Goal: Task Accomplishment & Management: Use online tool/utility

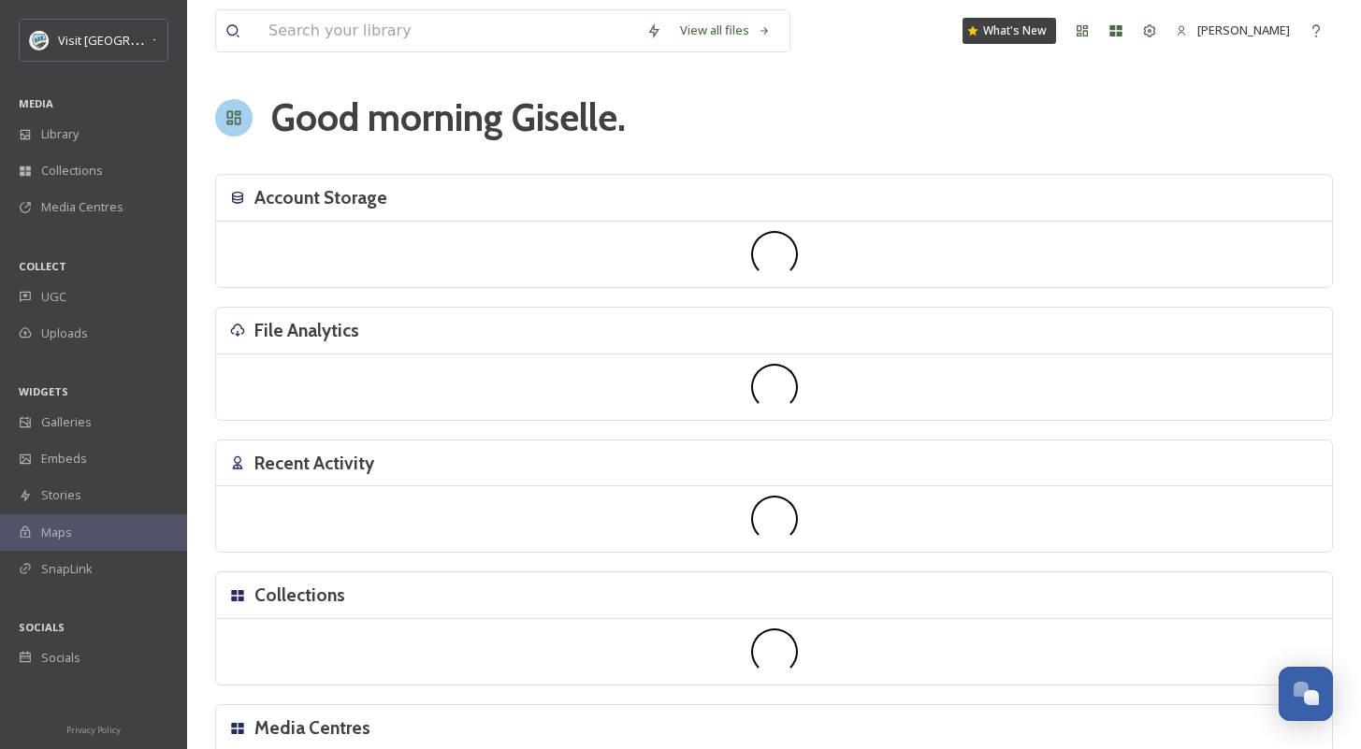
scroll to position [2836, 0]
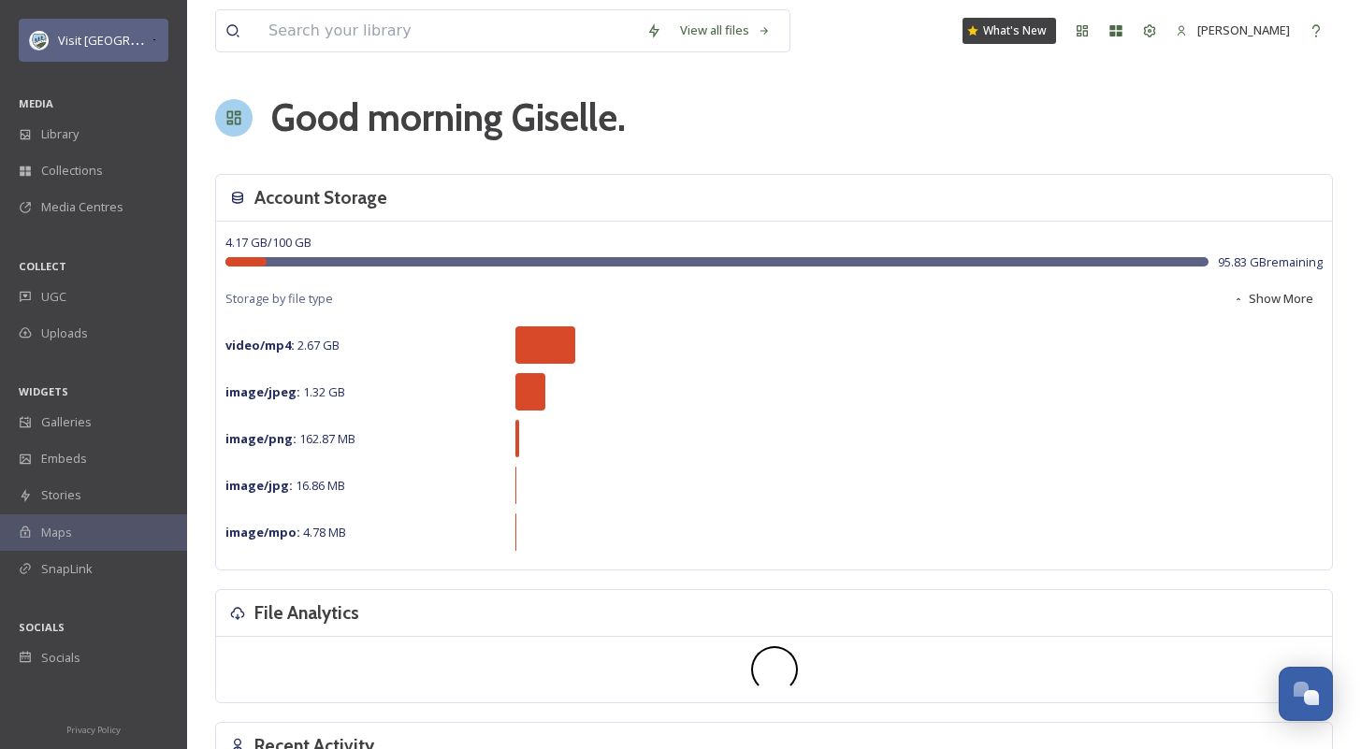
click at [96, 27] on div "Visit [GEOGRAPHIC_DATA] Parks" at bounding box center [94, 40] width 150 height 43
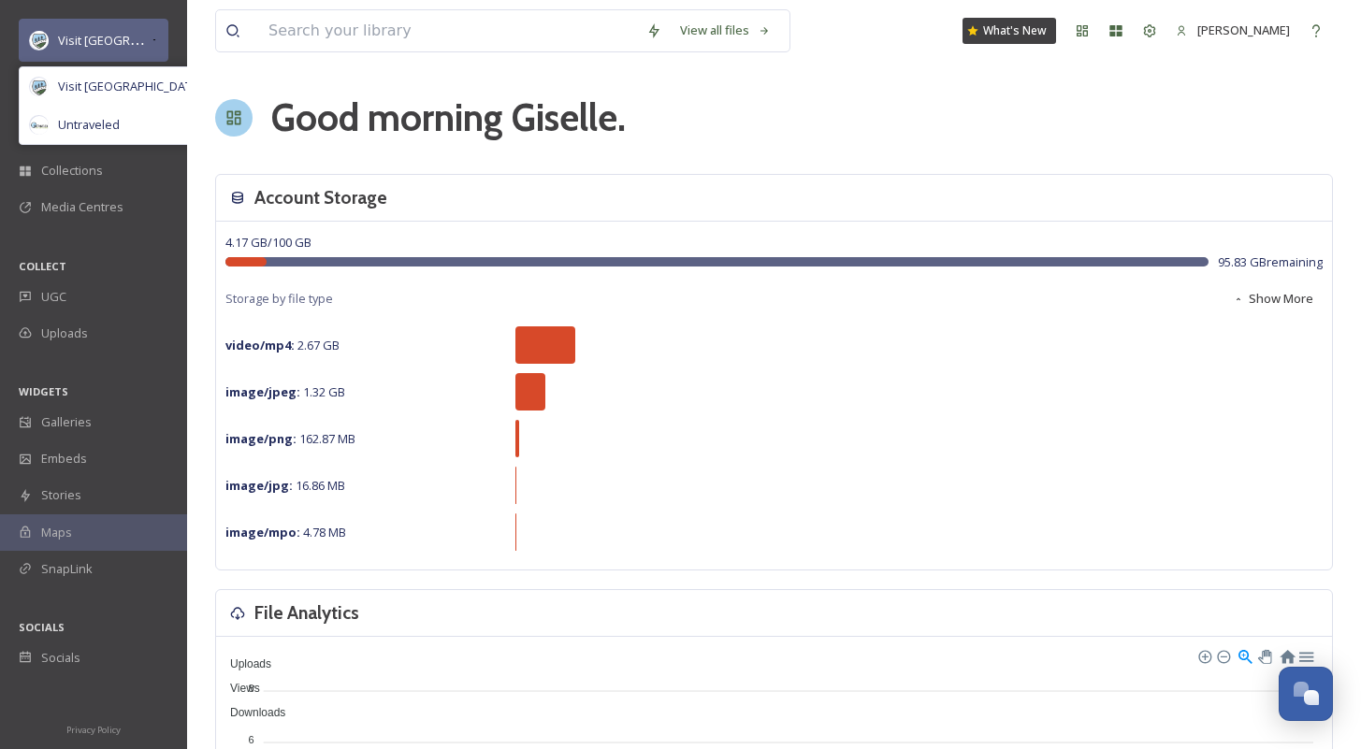
click at [104, 32] on div "Visit [GEOGRAPHIC_DATA] Parks" at bounding box center [104, 40] width 93 height 22
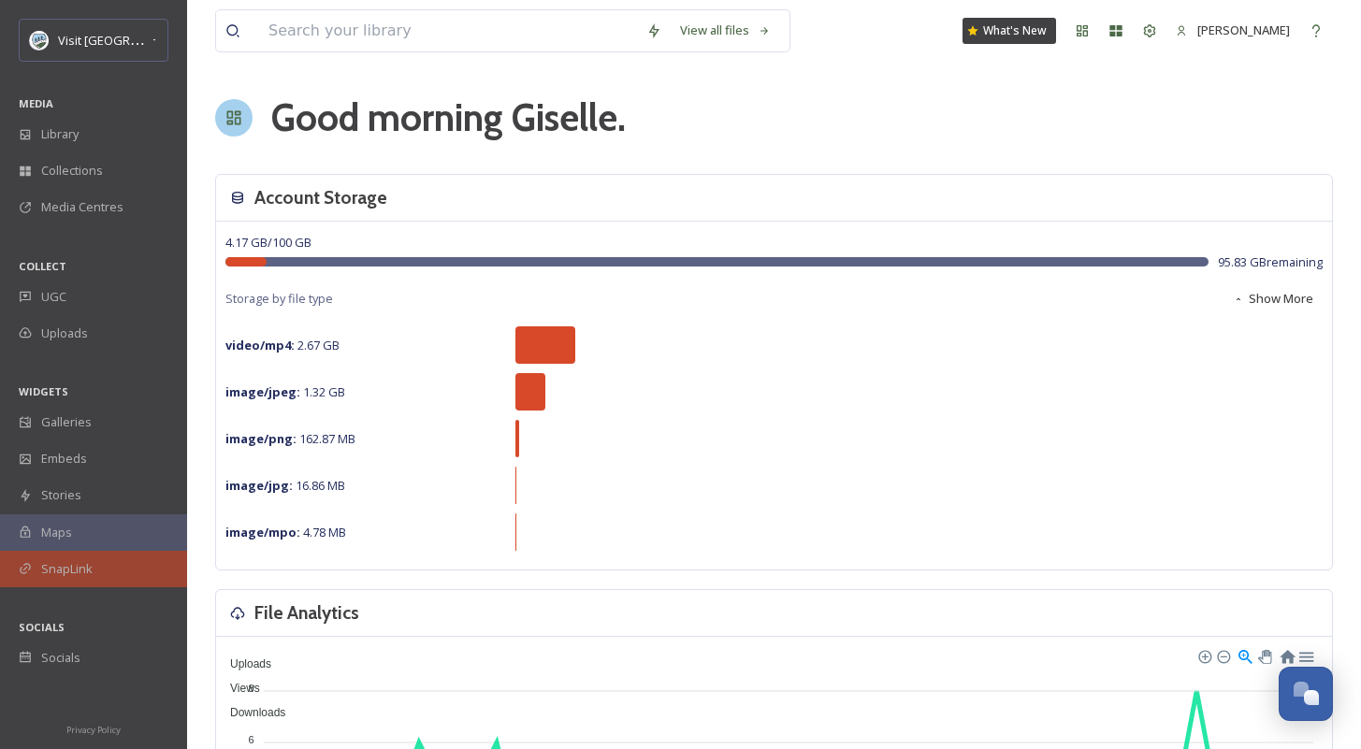
click at [99, 565] on div "SnapLink" at bounding box center [93, 569] width 187 height 36
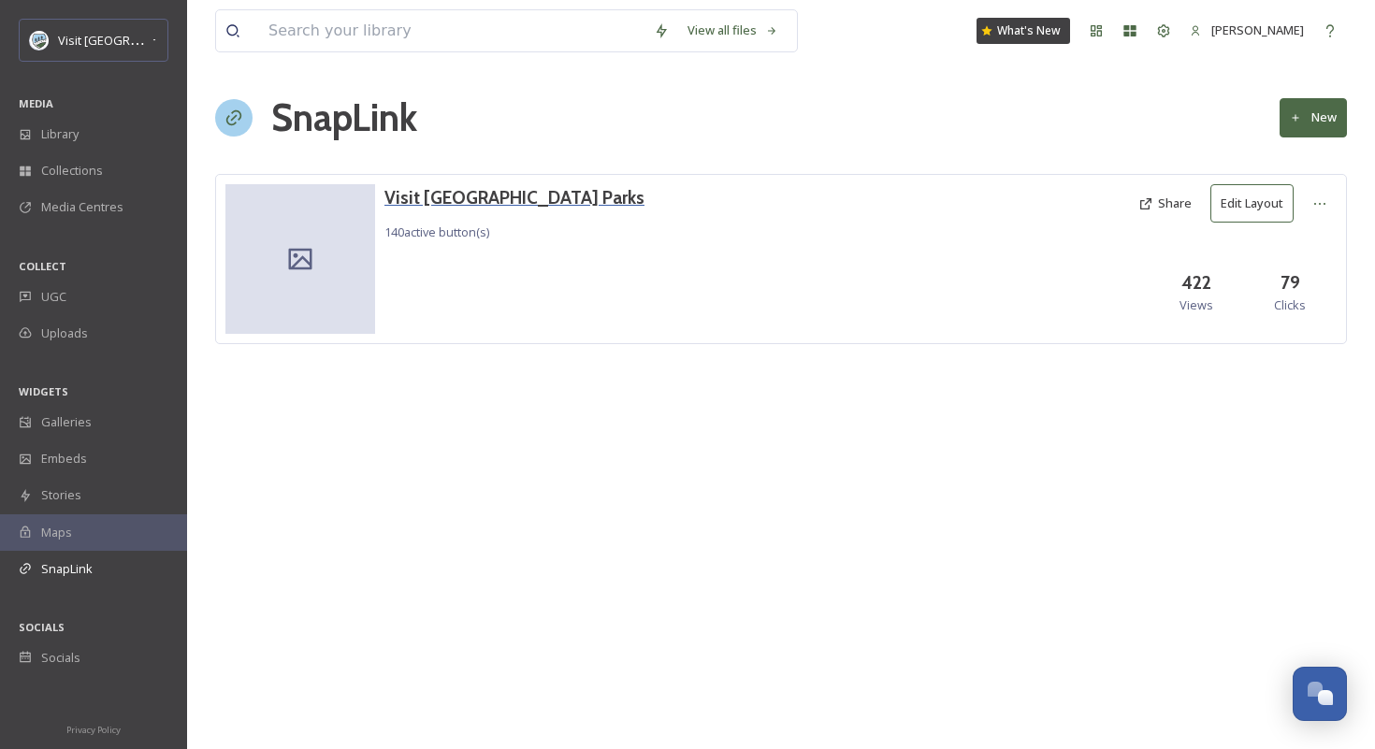
click at [434, 203] on h3 "Visit [GEOGRAPHIC_DATA] Parks" at bounding box center [514, 197] width 260 height 27
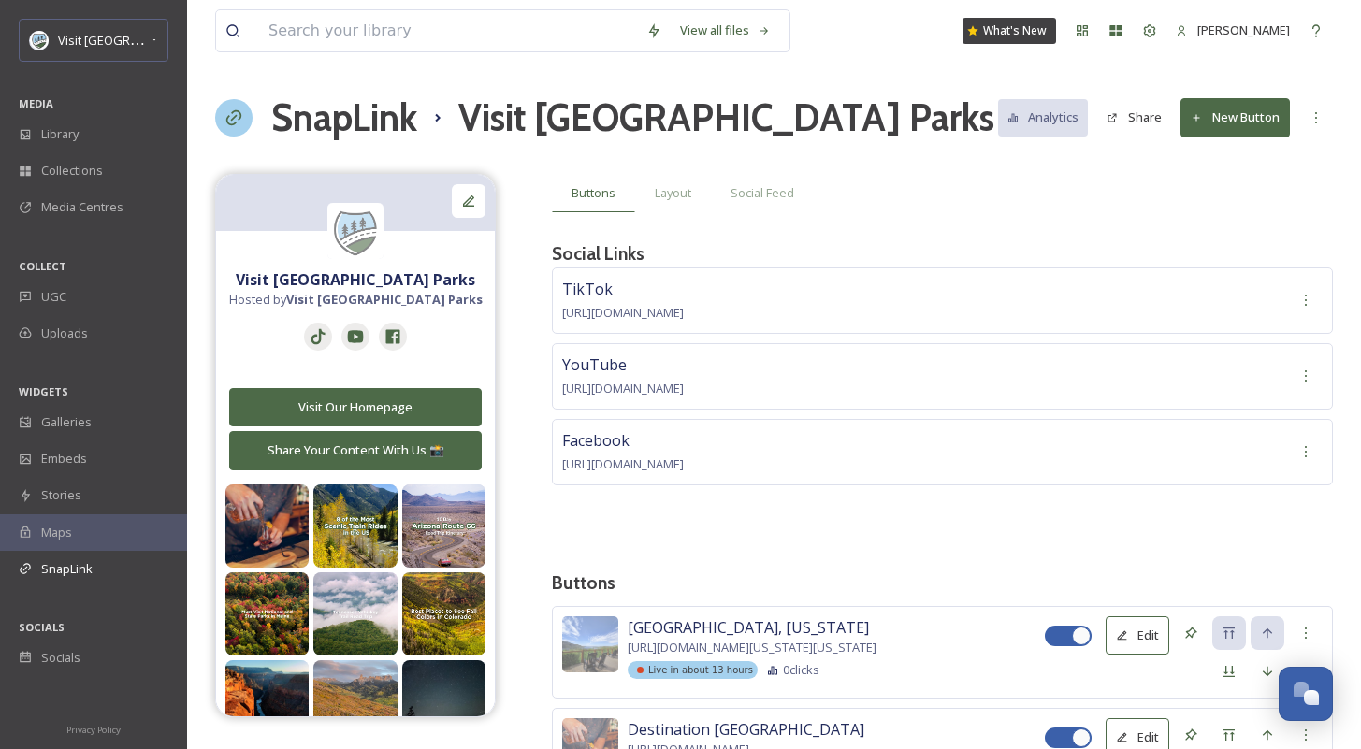
click at [1223, 123] on button "New Button" at bounding box center [1234, 117] width 109 height 38
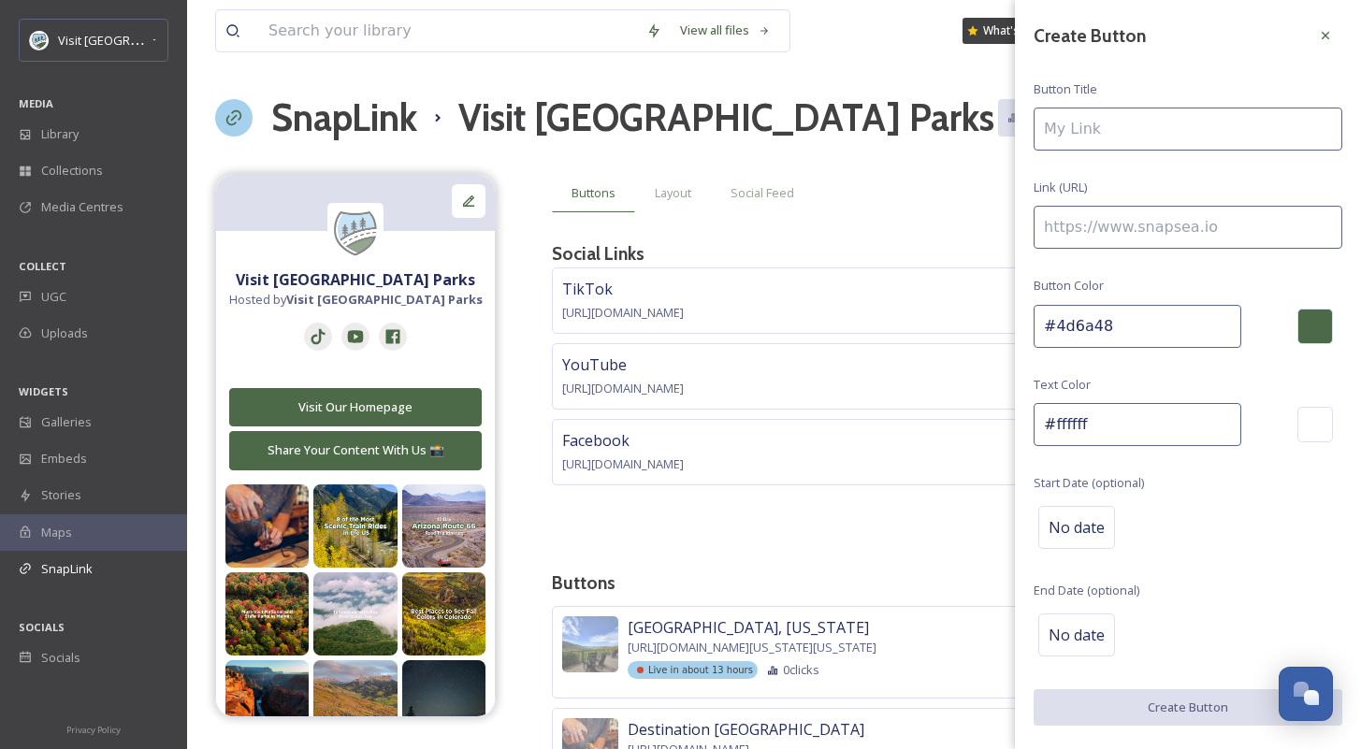
click at [1170, 147] on input at bounding box center [1187, 129] width 309 height 43
type input "Kingman, [GEOGRAPHIC_DATA] | [DATE]"
click at [1135, 246] on input at bounding box center [1187, 227] width 309 height 43
paste input "[URL][DOMAIN_NAME][US_STATE]"
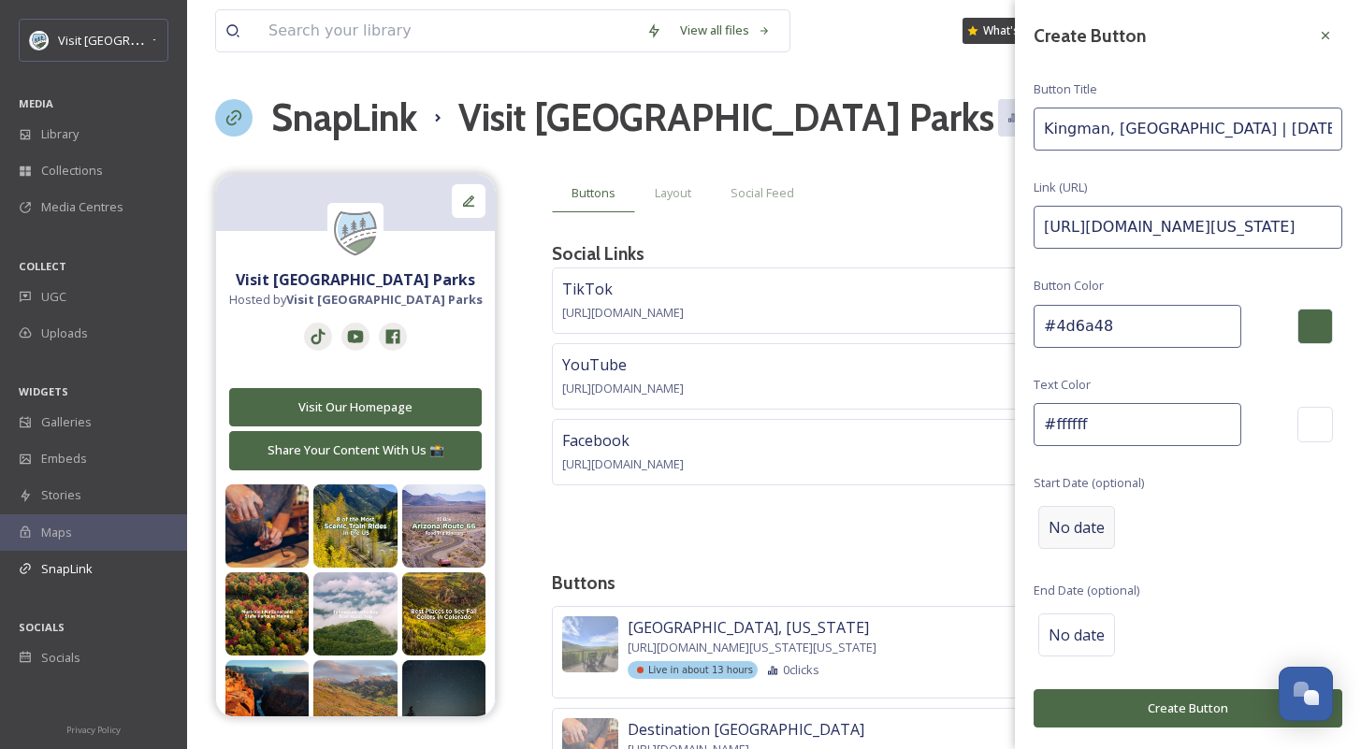
type input "[URL][DOMAIN_NAME][US_STATE]"
click at [1096, 525] on span "No date" at bounding box center [1076, 527] width 56 height 22
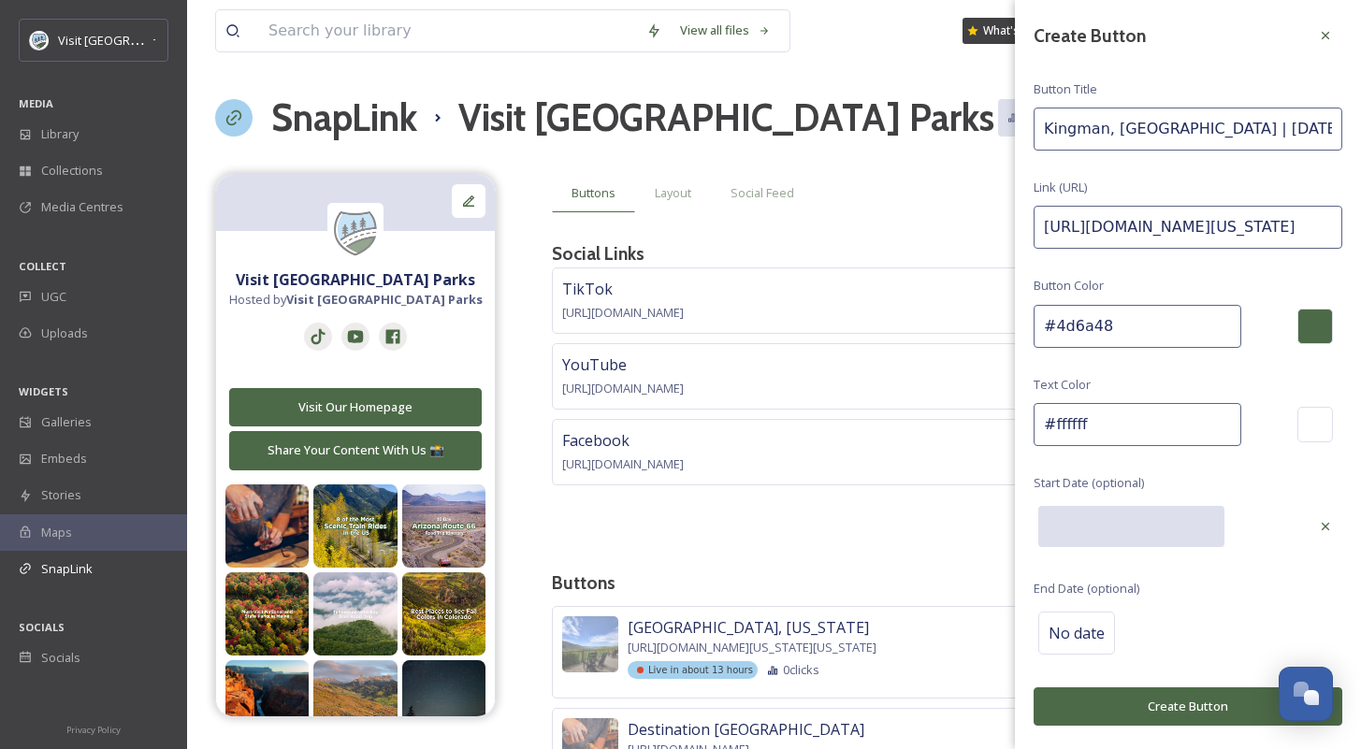
click at [1096, 525] on input "text" at bounding box center [1131, 526] width 186 height 41
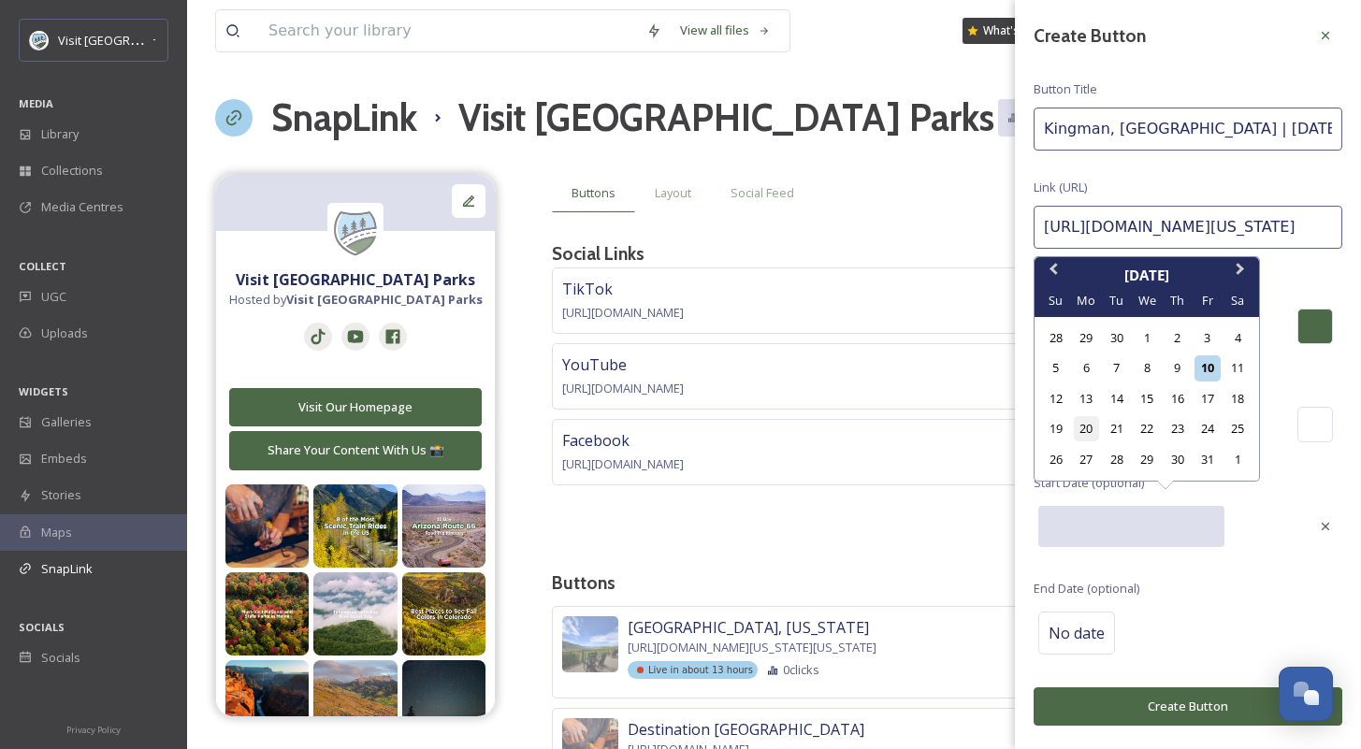
click at [1084, 430] on div "20" at bounding box center [1086, 428] width 25 height 25
type input "[DATE]"
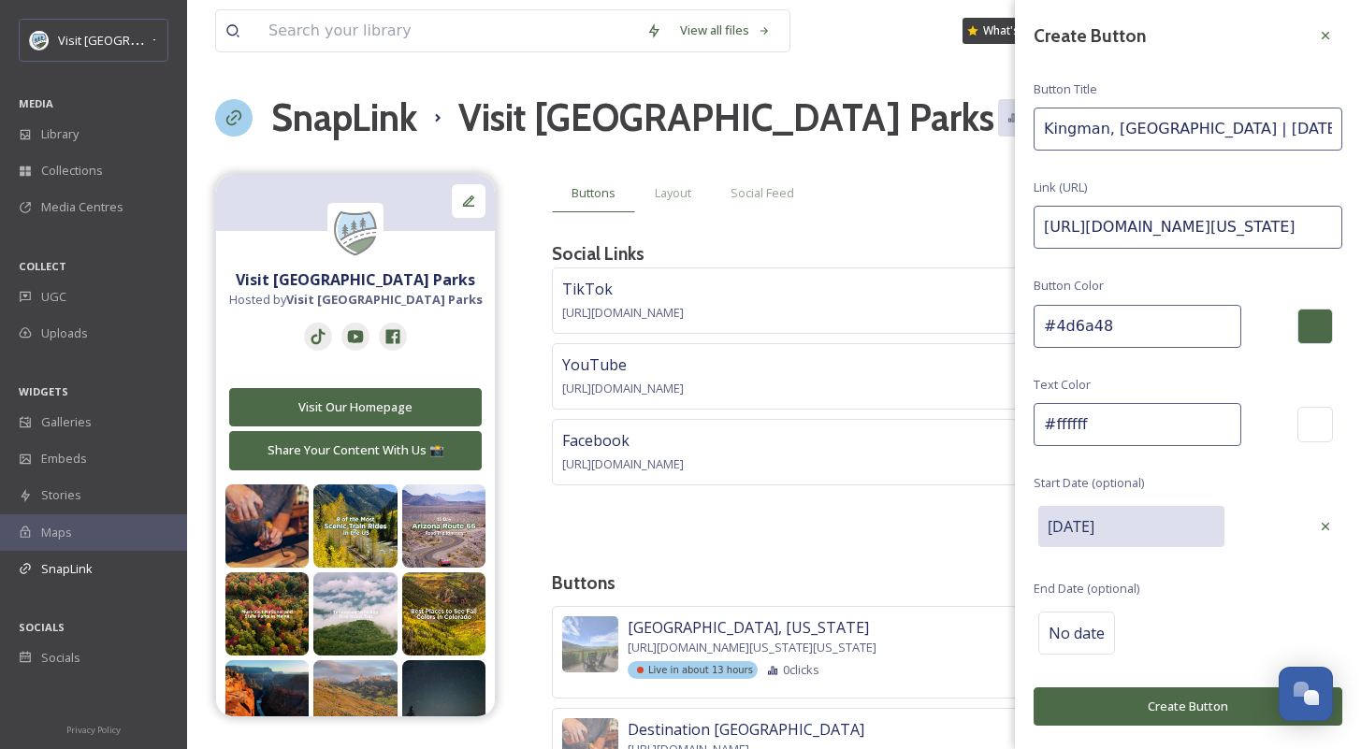
click at [1190, 696] on button "Create Button" at bounding box center [1187, 706] width 309 height 38
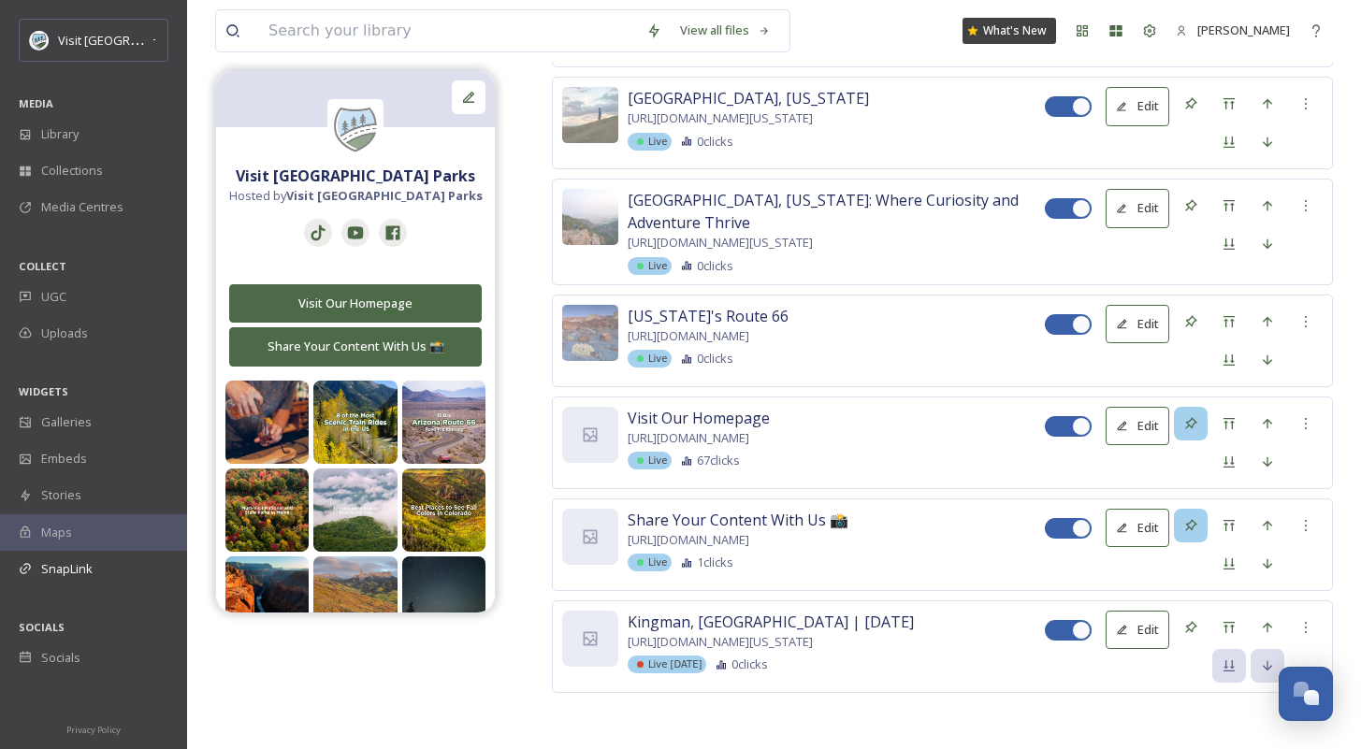
scroll to position [14680, 0]
click at [1229, 624] on icon at bounding box center [1228, 627] width 15 height 15
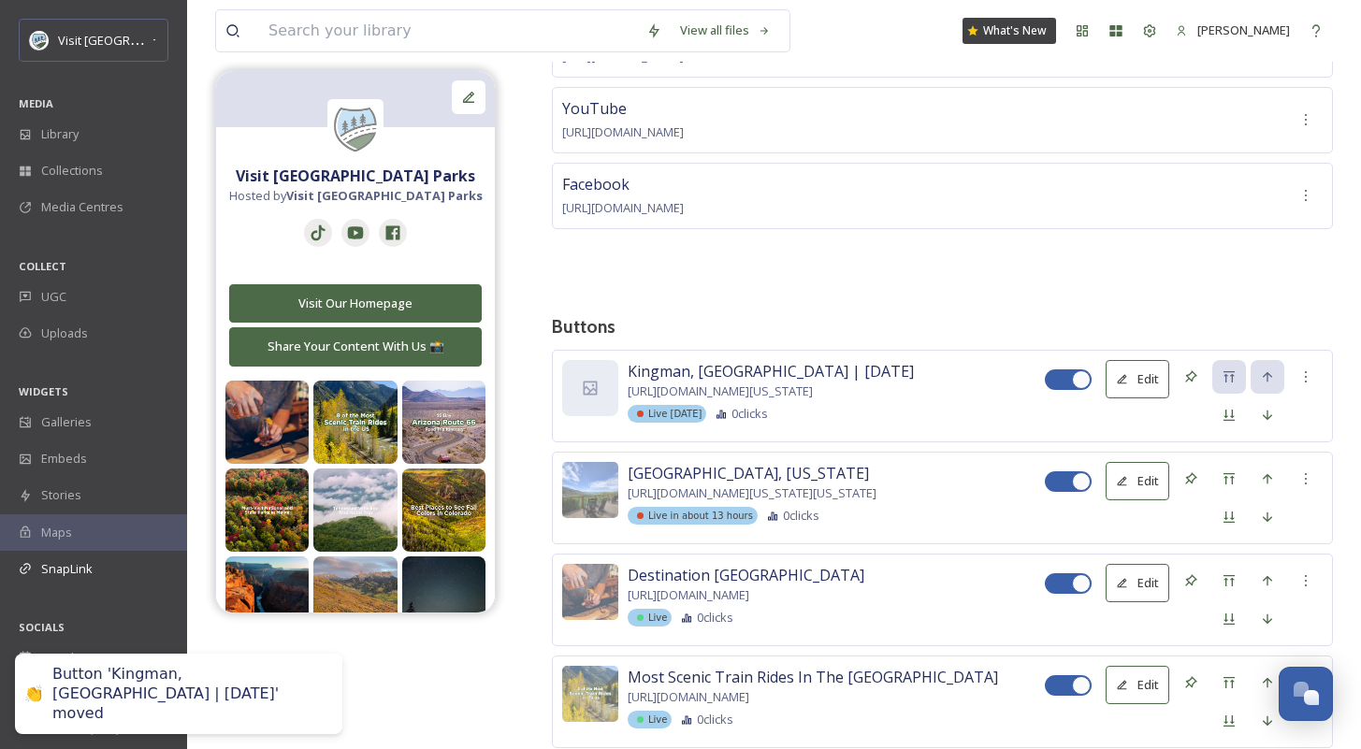
scroll to position [272, 0]
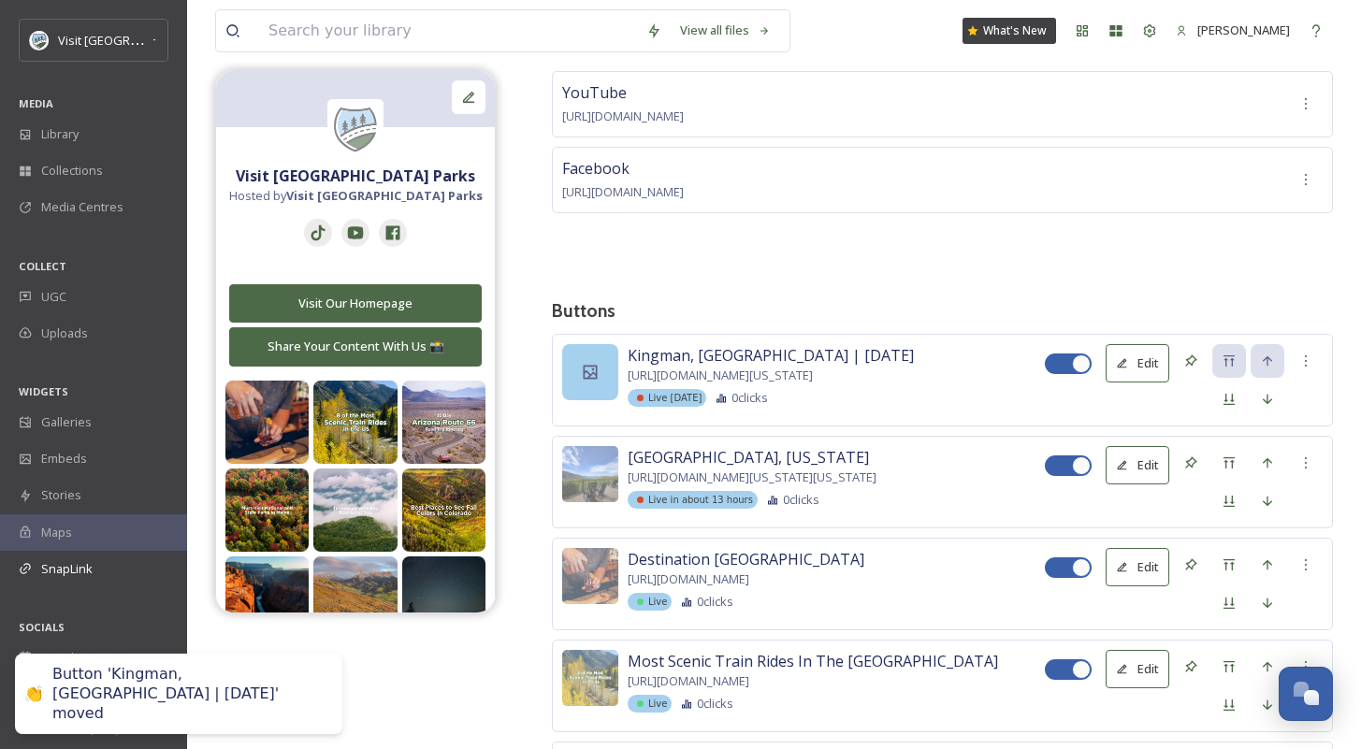
click at [595, 369] on icon at bounding box center [591, 372] width 14 height 14
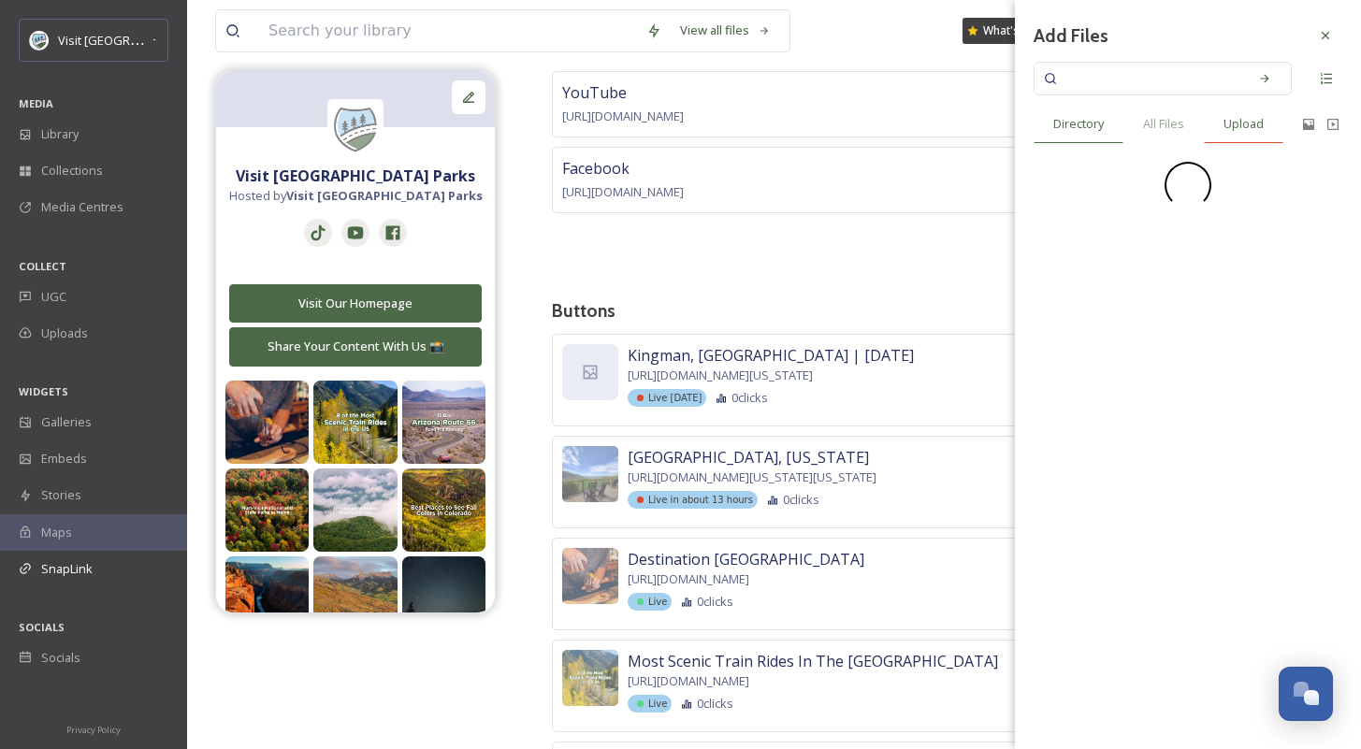
click at [1250, 126] on span "Upload" at bounding box center [1243, 124] width 40 height 18
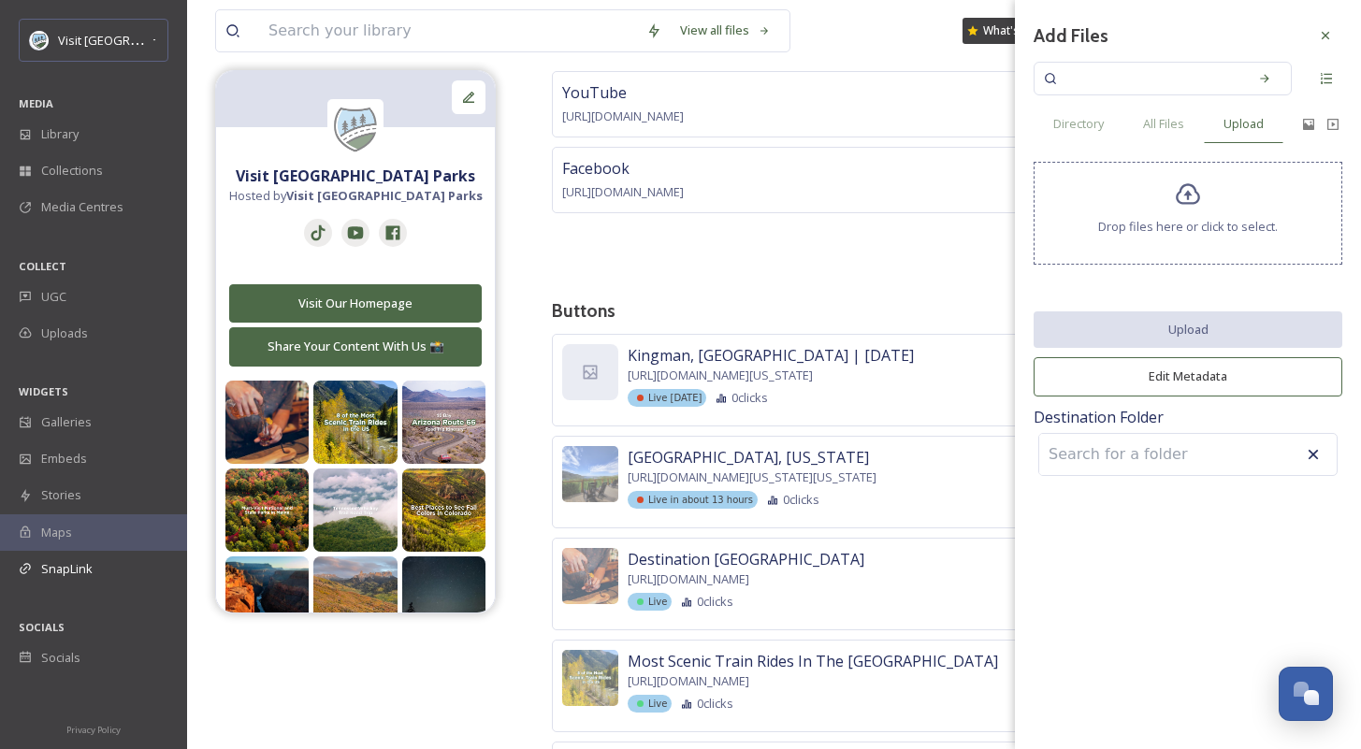
click at [1170, 211] on div "Drop files here or click to select." at bounding box center [1187, 213] width 309 height 103
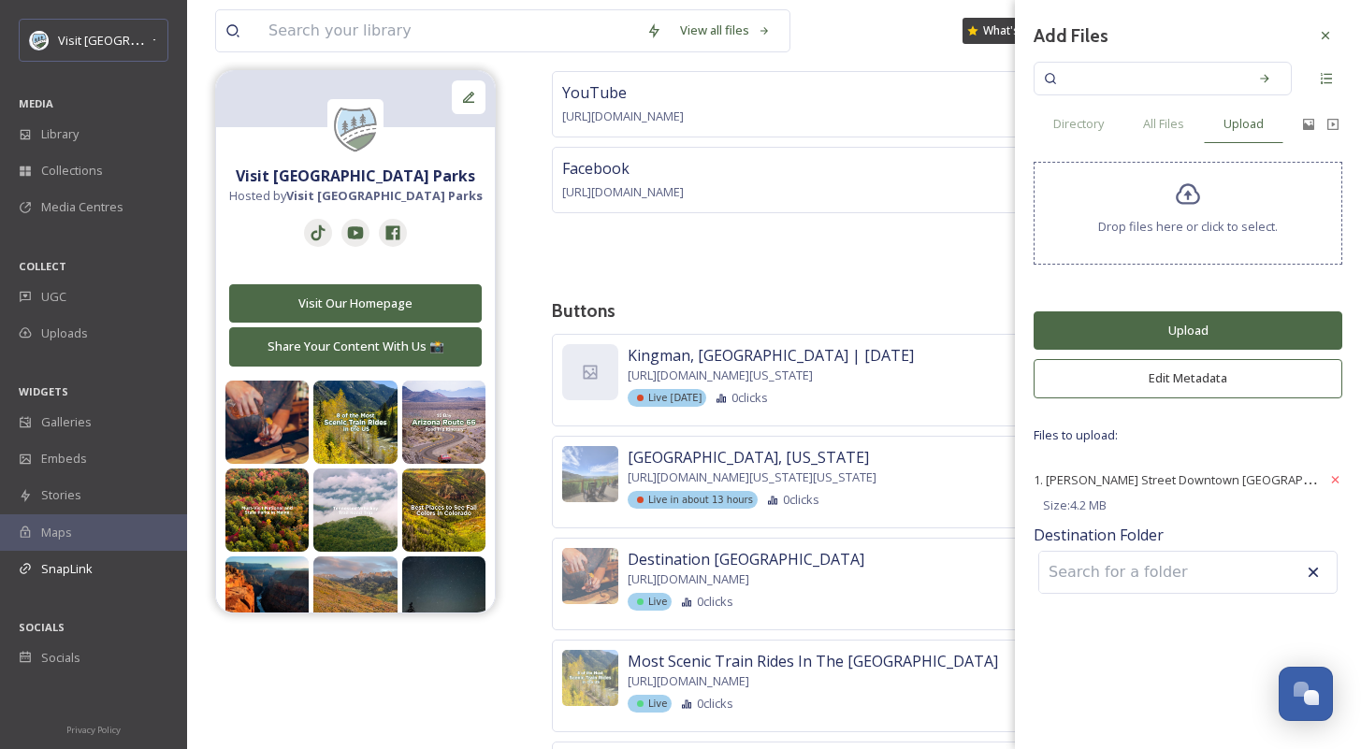
click at [1208, 324] on button "Upload" at bounding box center [1187, 330] width 309 height 38
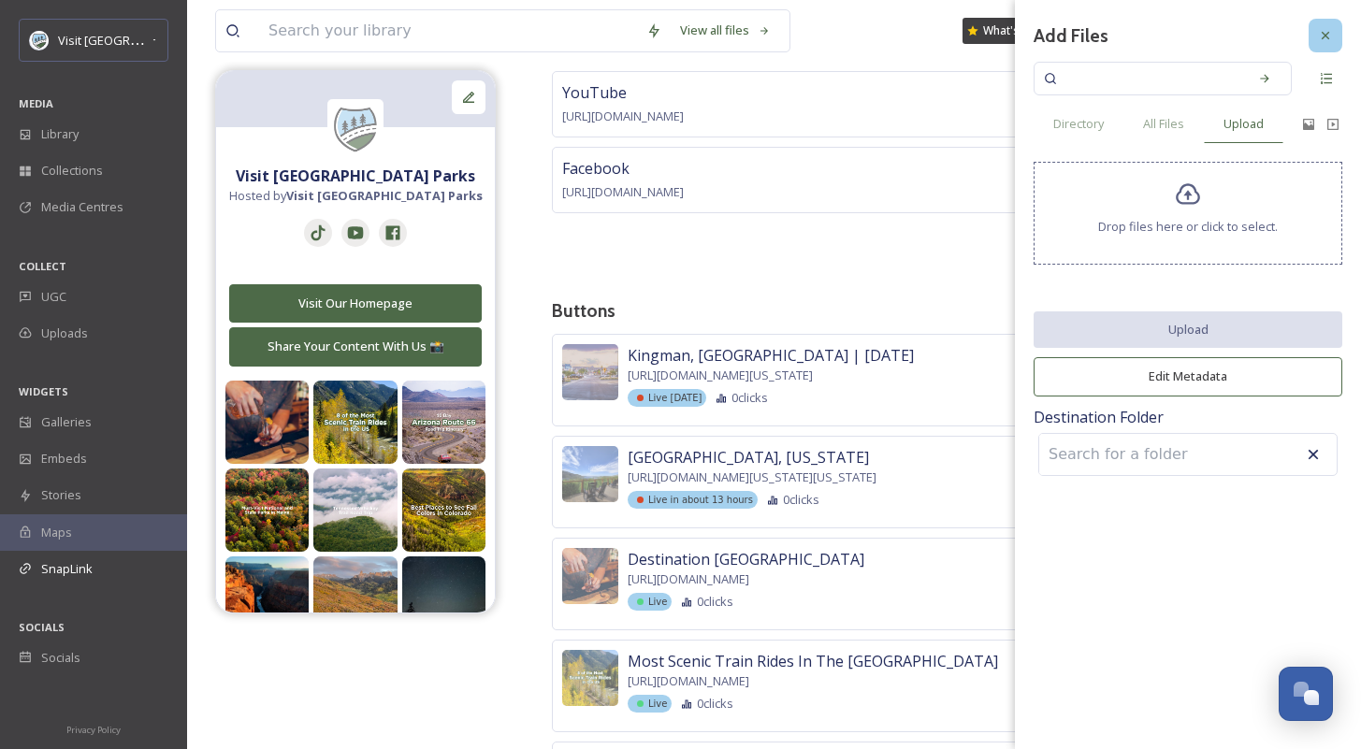
click at [1333, 28] on div at bounding box center [1325, 36] width 34 height 34
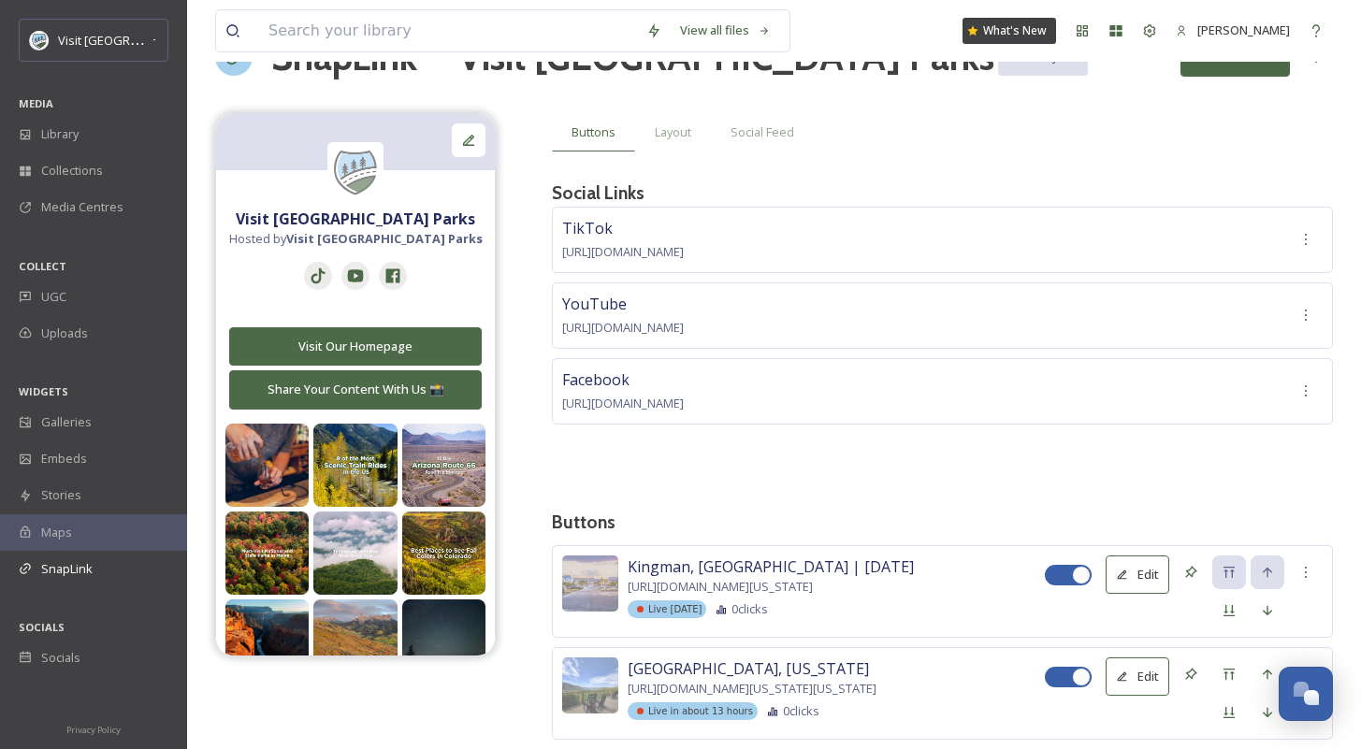
scroll to position [0, 0]
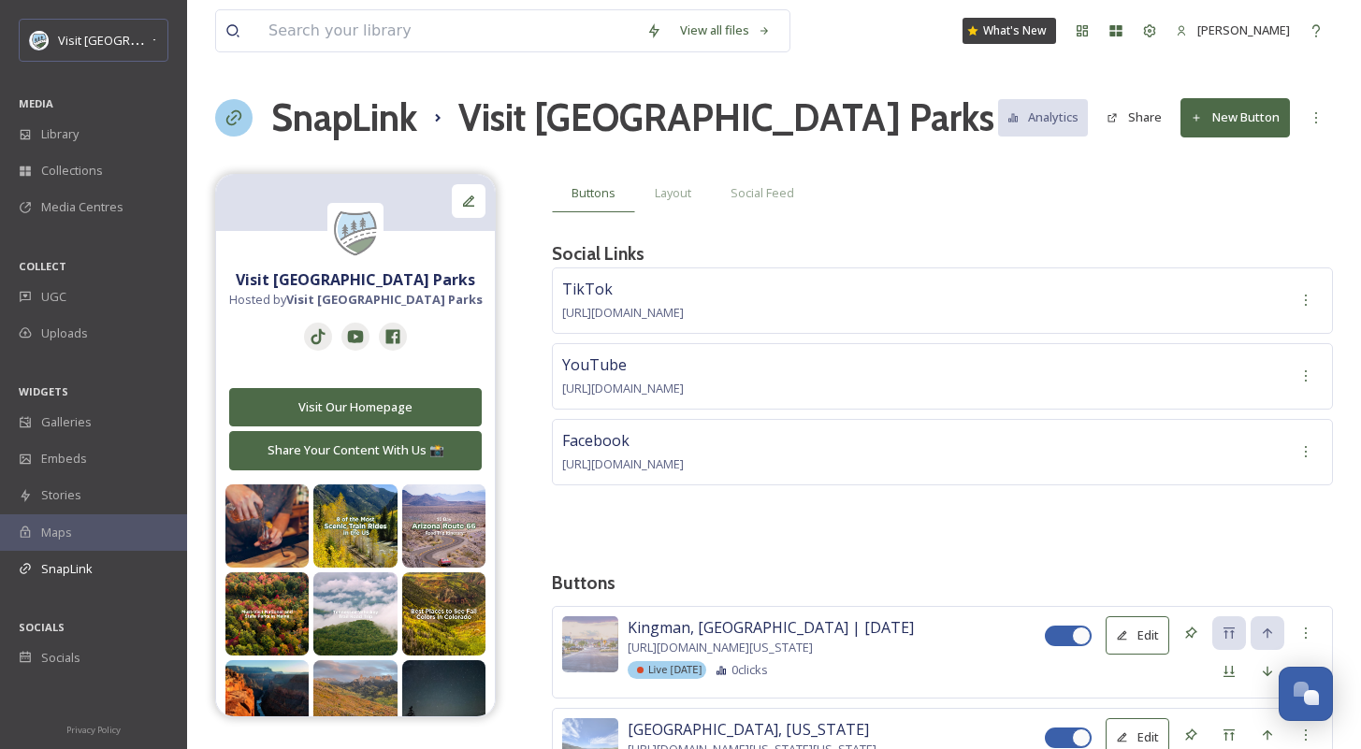
click at [1231, 120] on button "New Button" at bounding box center [1234, 117] width 109 height 38
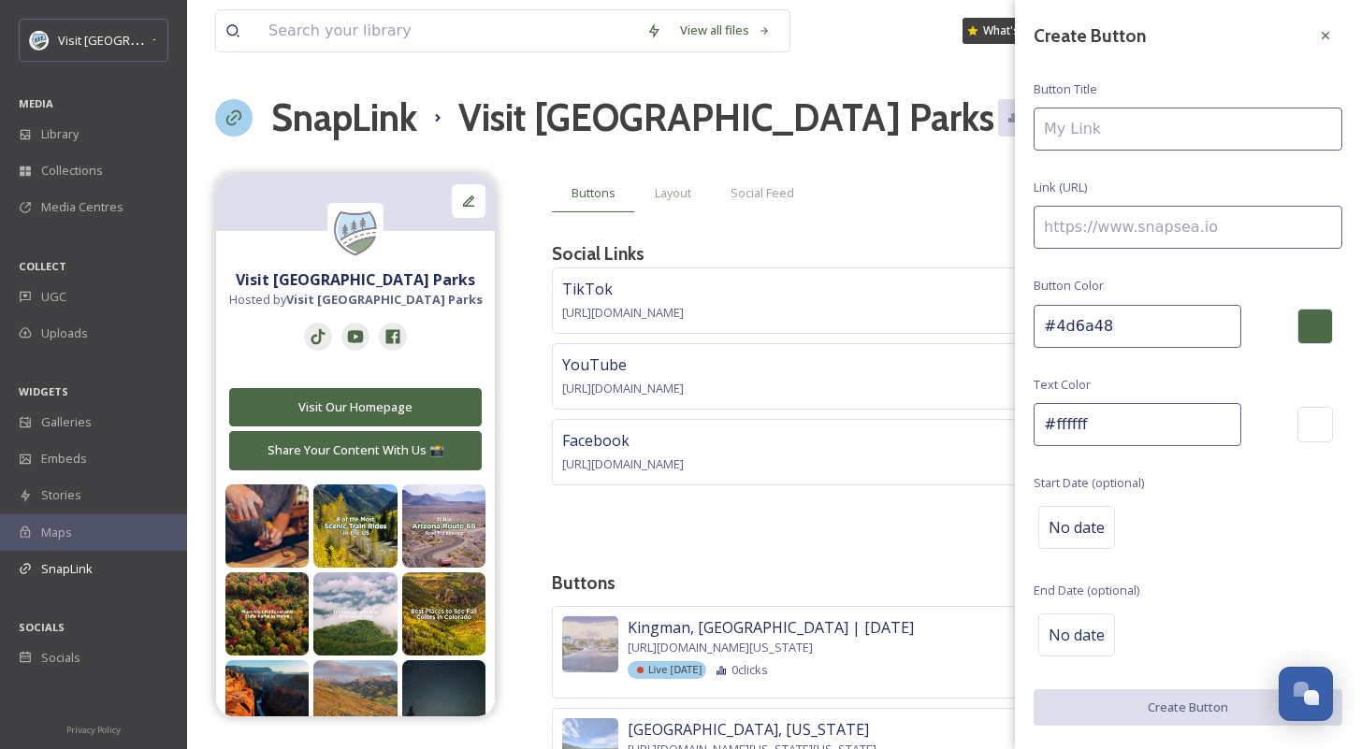
click at [1180, 128] on input at bounding box center [1187, 129] width 309 height 43
type input "[GEOGRAPHIC_DATA] | October"
click at [1201, 215] on input at bounding box center [1187, 227] width 309 height 43
paste input "[URL][DOMAIN_NAME][PERSON_NAME]"
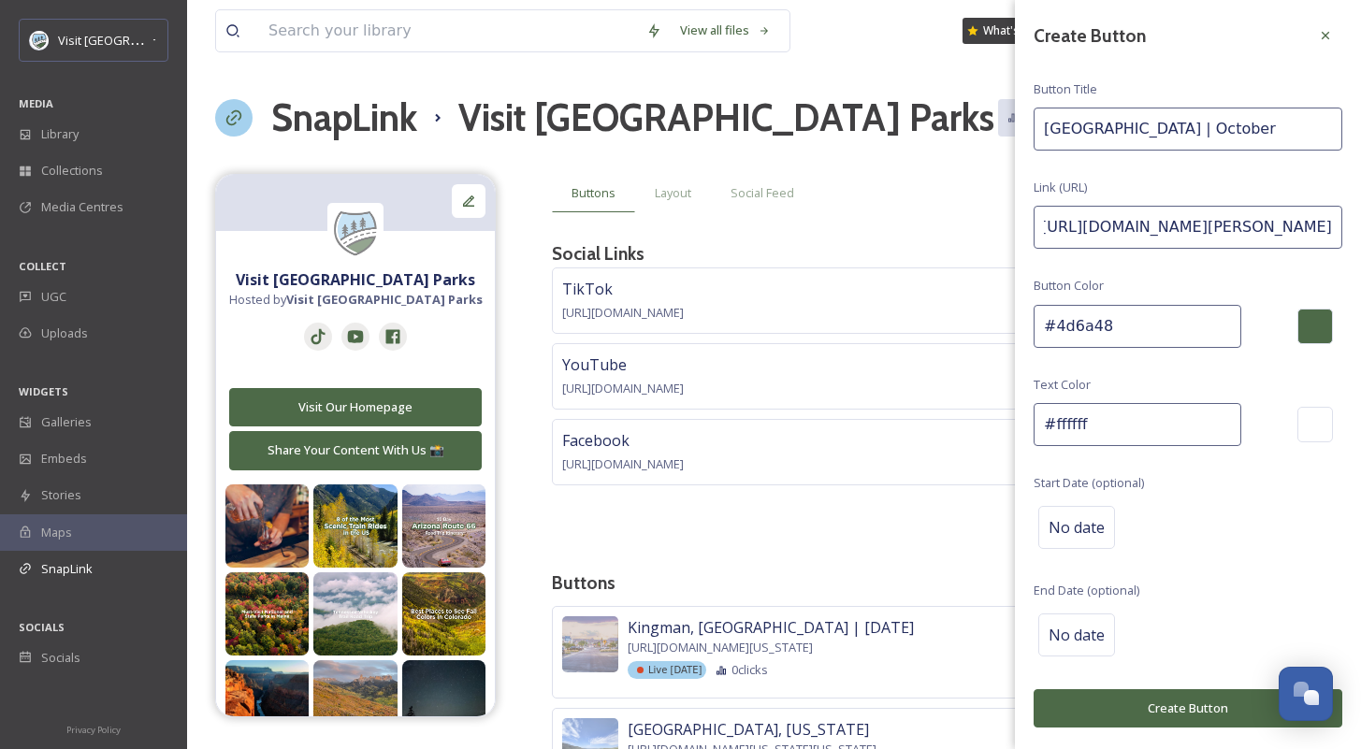
type input "[URL][DOMAIN_NAME][PERSON_NAME]"
click at [1232, 281] on div "Create Button Button Title Bryce Canyon Country | October Link (URL) [URL][DOMA…" at bounding box center [1188, 373] width 346 height 746
click at [1087, 511] on div "No date" at bounding box center [1076, 527] width 77 height 43
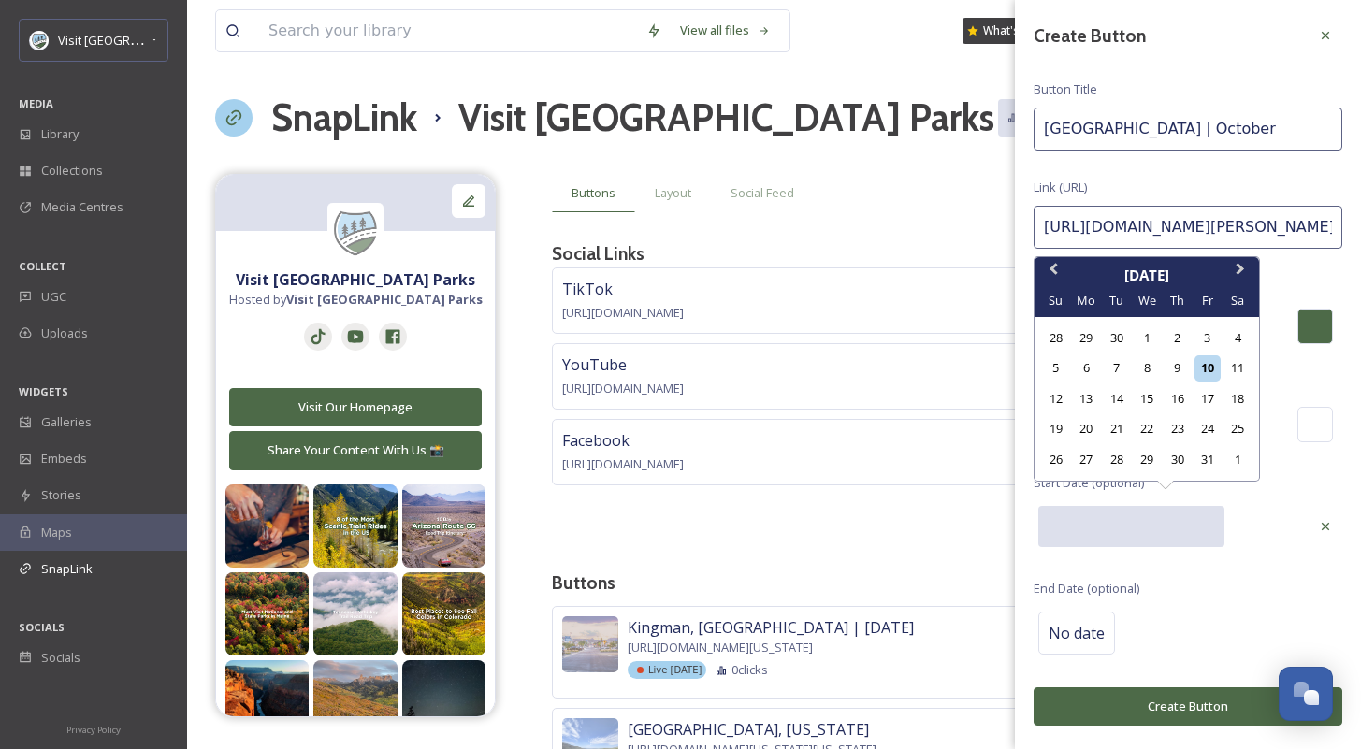
click at [1087, 511] on input "text" at bounding box center [1131, 526] width 186 height 41
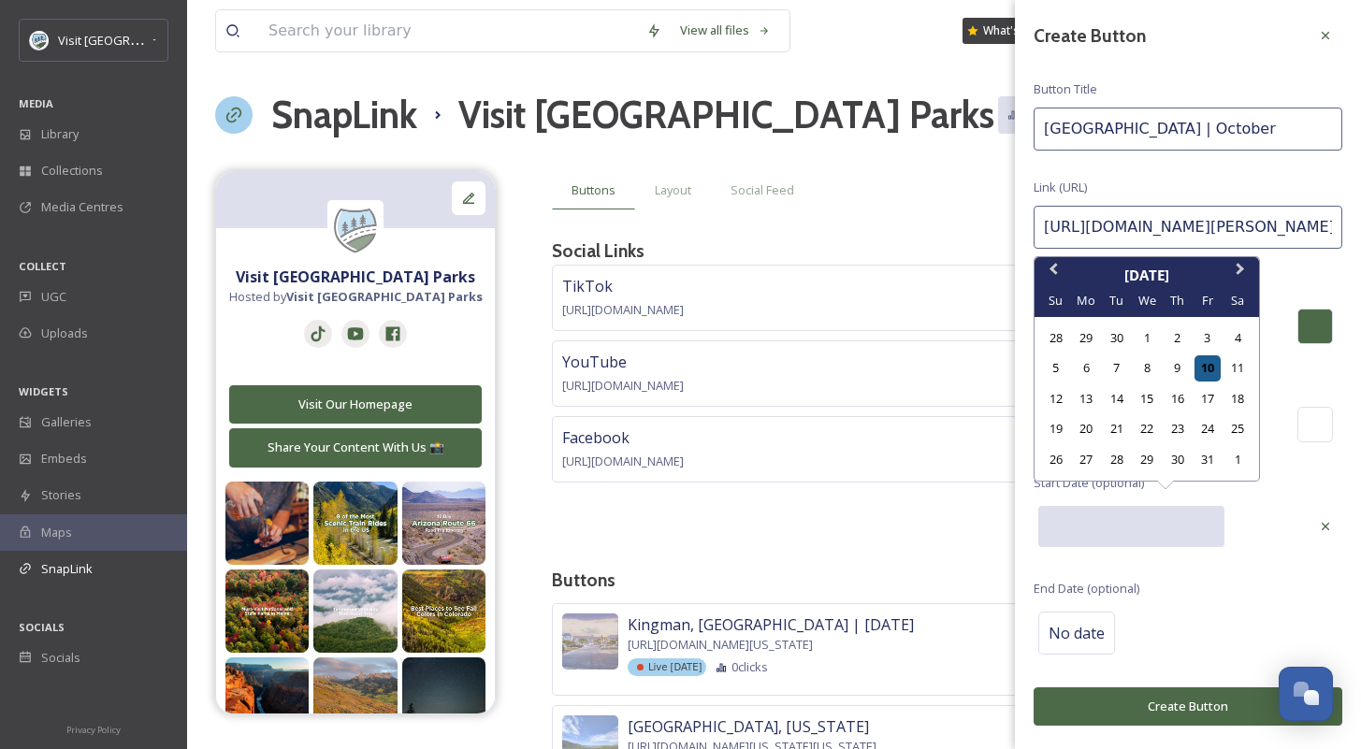
scroll to position [4, 0]
click at [1117, 436] on div "21" at bounding box center [1115, 428] width 25 height 25
type input "[DATE]"
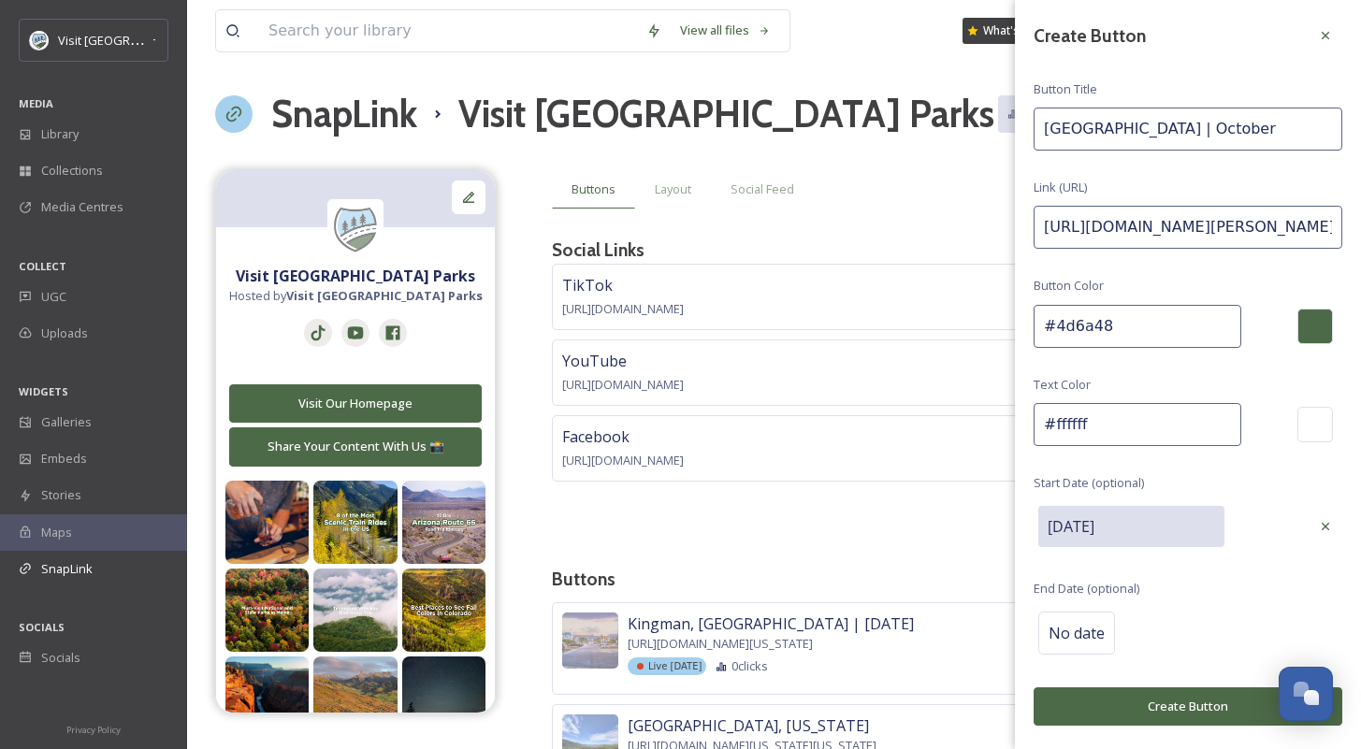
click at [1176, 696] on button "Create Button" at bounding box center [1187, 706] width 309 height 38
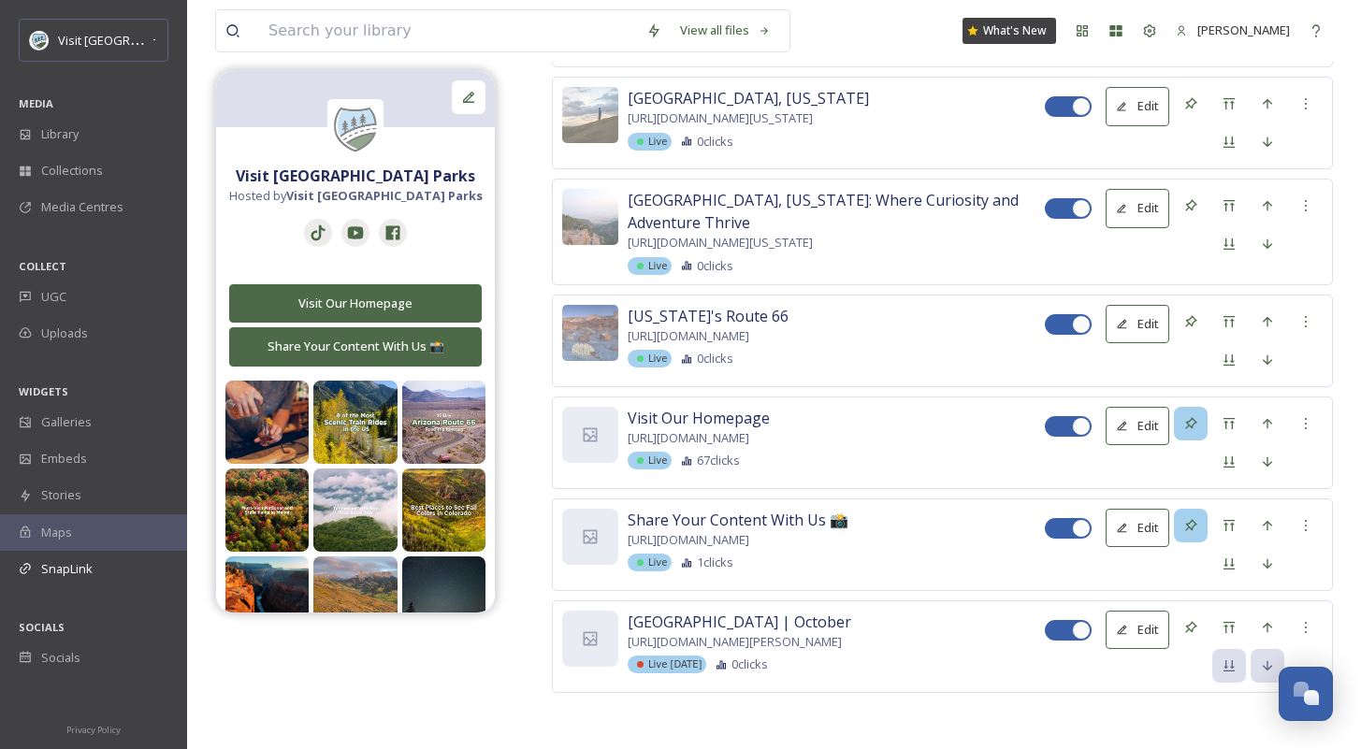
scroll to position [14782, 0]
click at [1240, 628] on div at bounding box center [1229, 628] width 34 height 34
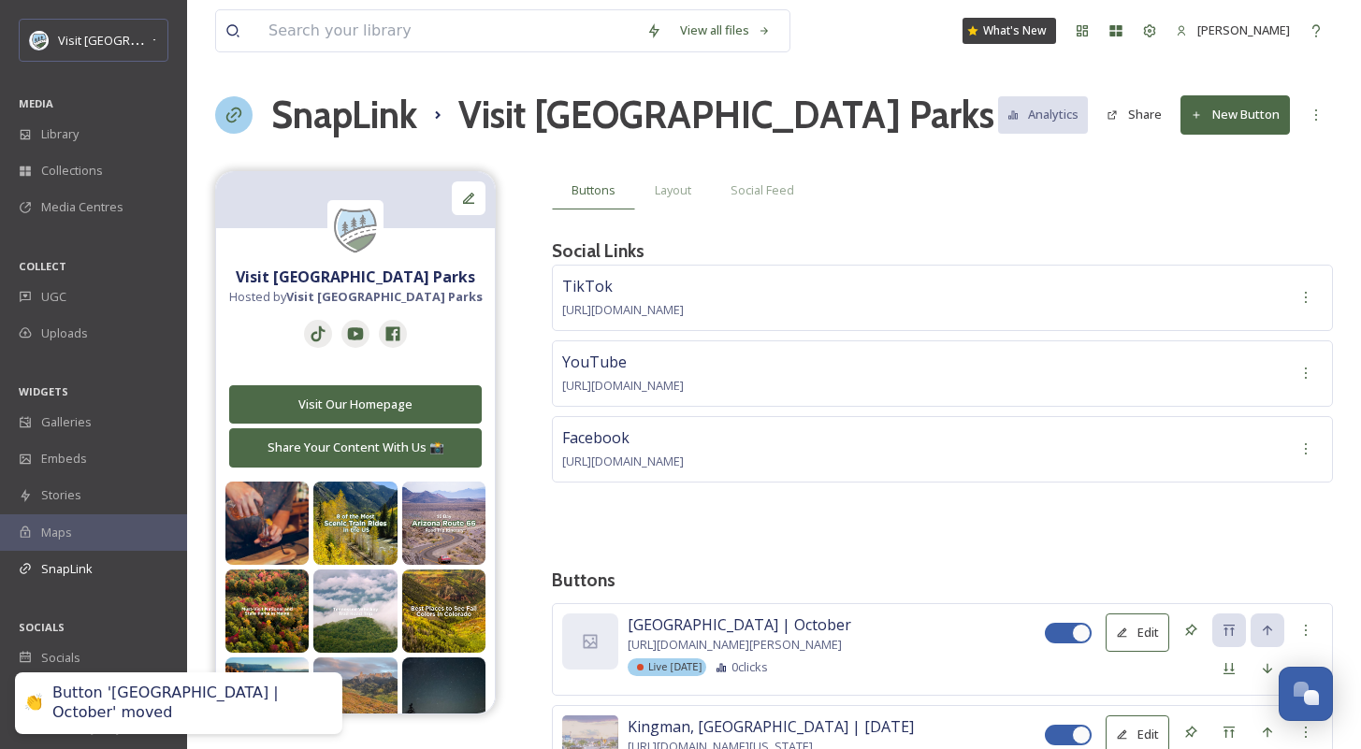
click at [595, 670] on div "[GEOGRAPHIC_DATA] | October [URL][DOMAIN_NAME][PERSON_NAME] Live [DATE] 0 click…" at bounding box center [942, 649] width 781 height 93
click at [612, 648] on div at bounding box center [590, 641] width 56 height 56
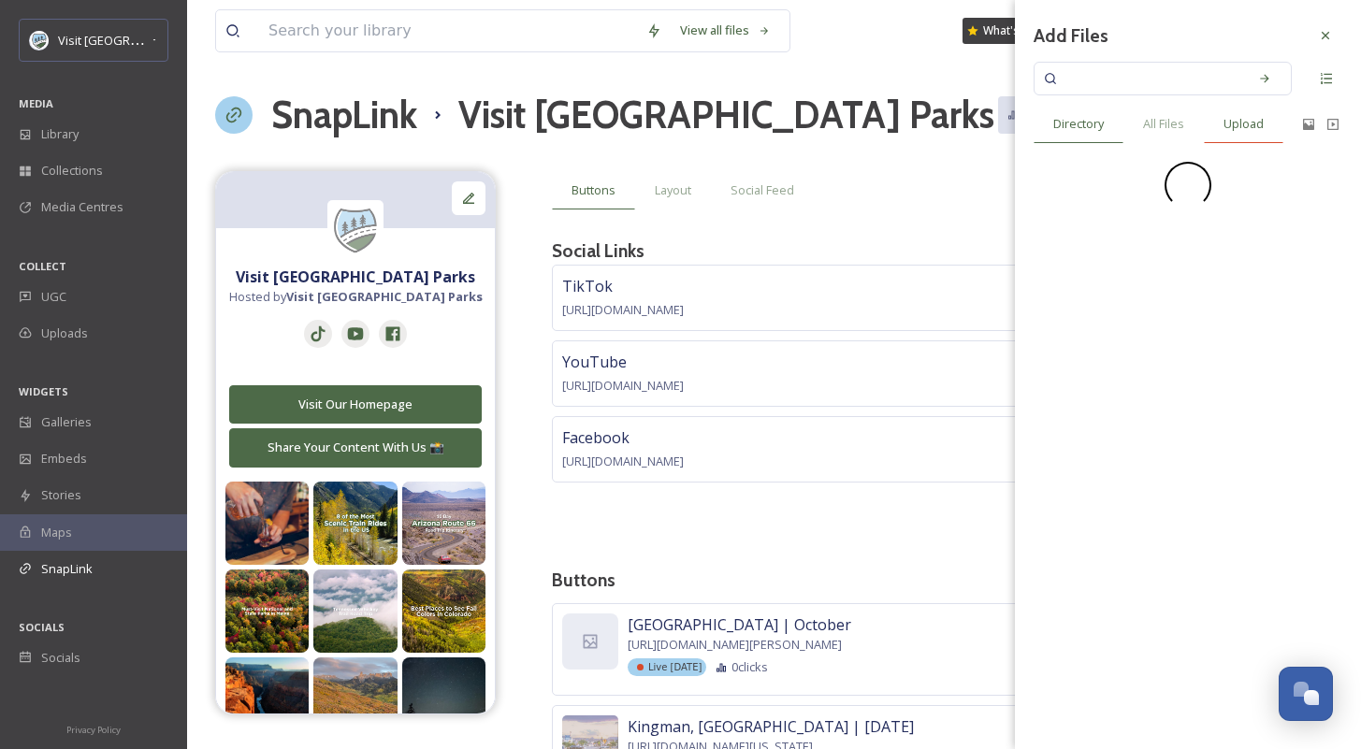
click at [1231, 123] on span "Upload" at bounding box center [1243, 124] width 40 height 18
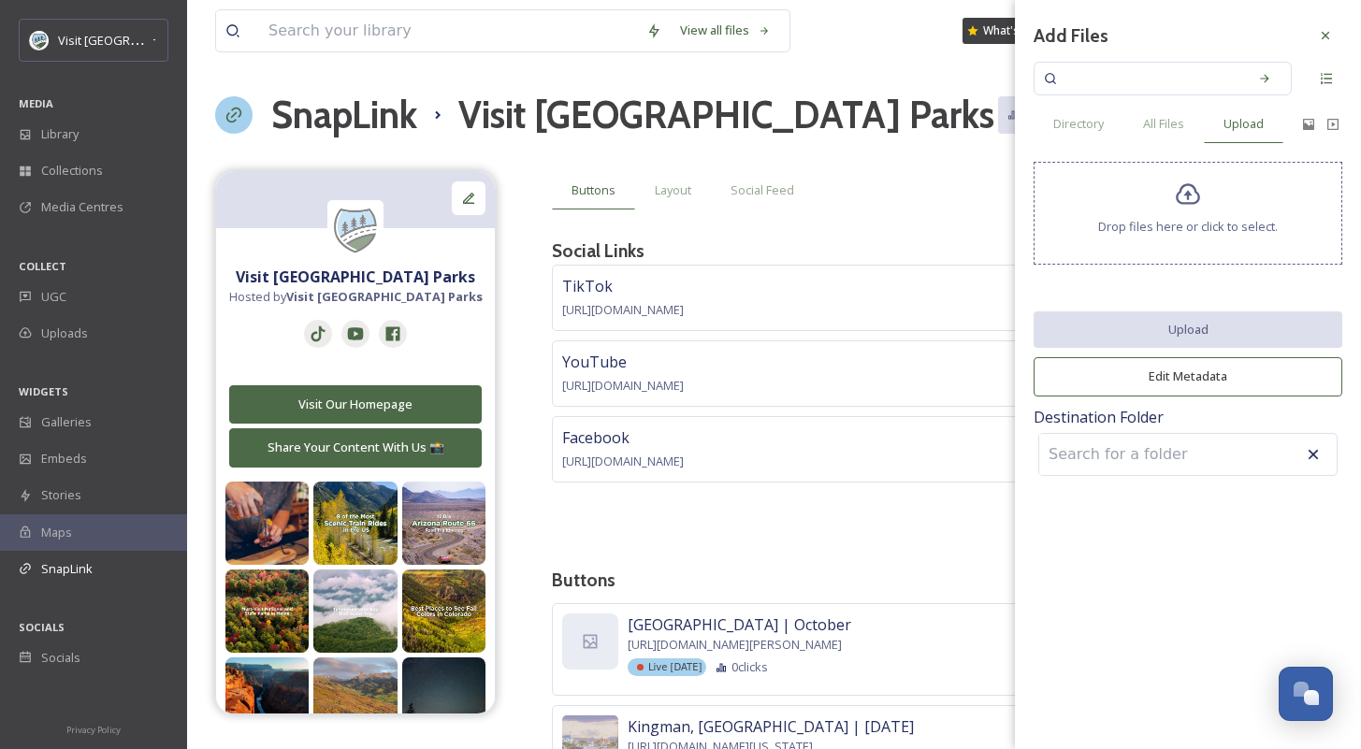
click at [1199, 207] on icon at bounding box center [1188, 194] width 27 height 27
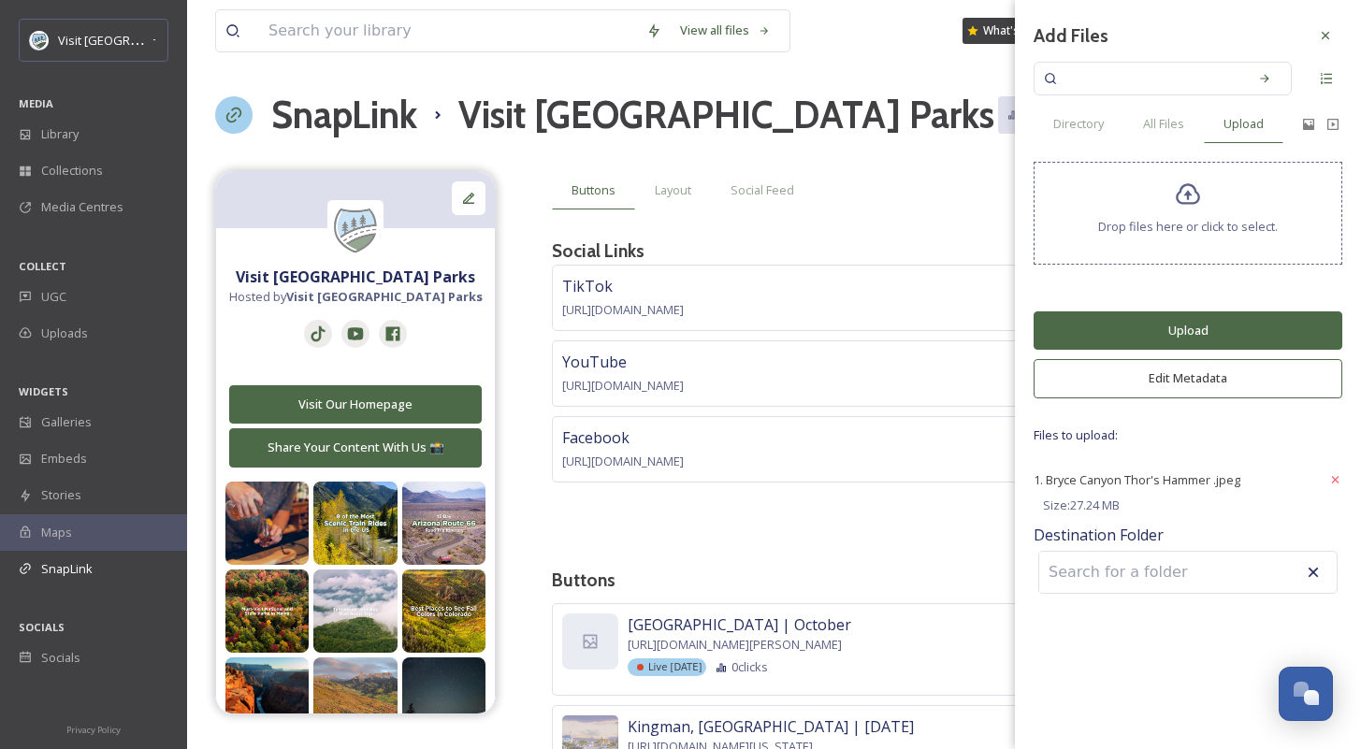
click at [1194, 329] on button "Upload" at bounding box center [1187, 330] width 309 height 38
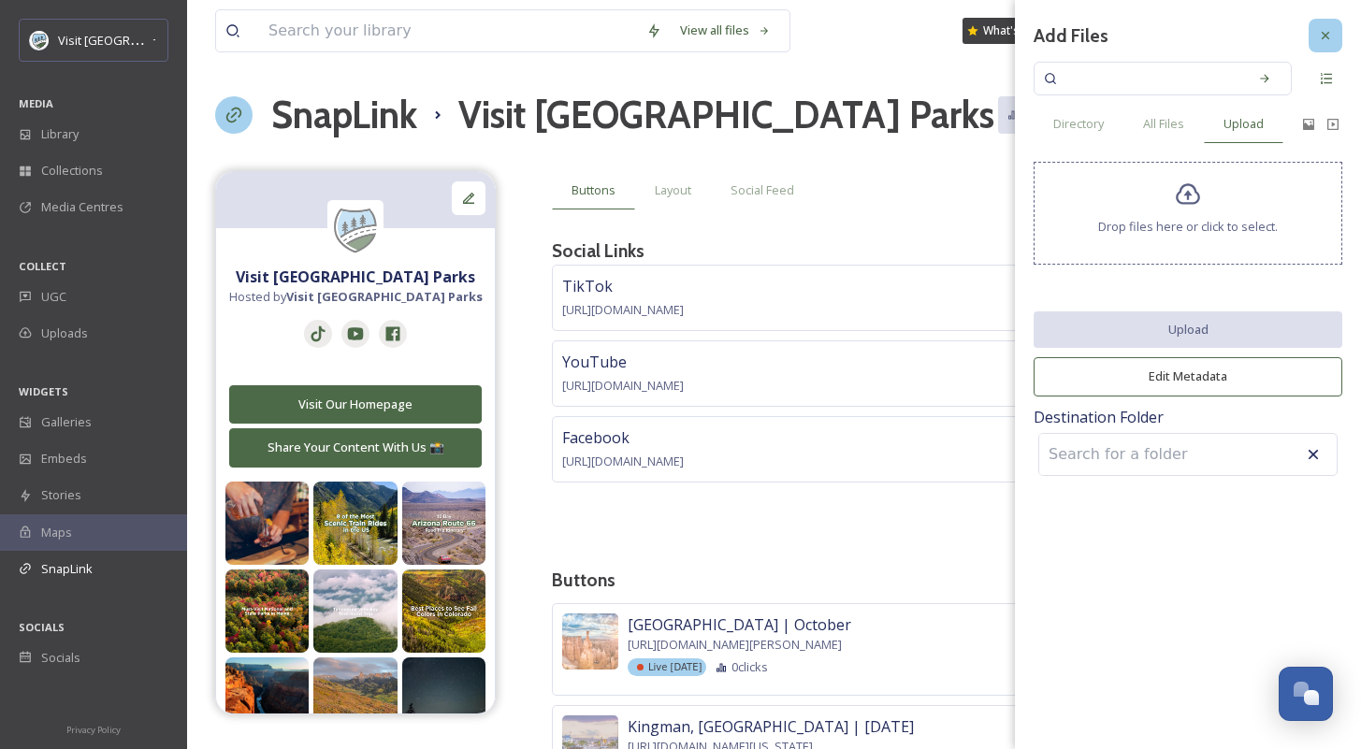
click at [1336, 36] on div at bounding box center [1325, 36] width 34 height 34
